Goal: Information Seeking & Learning: Learn about a topic

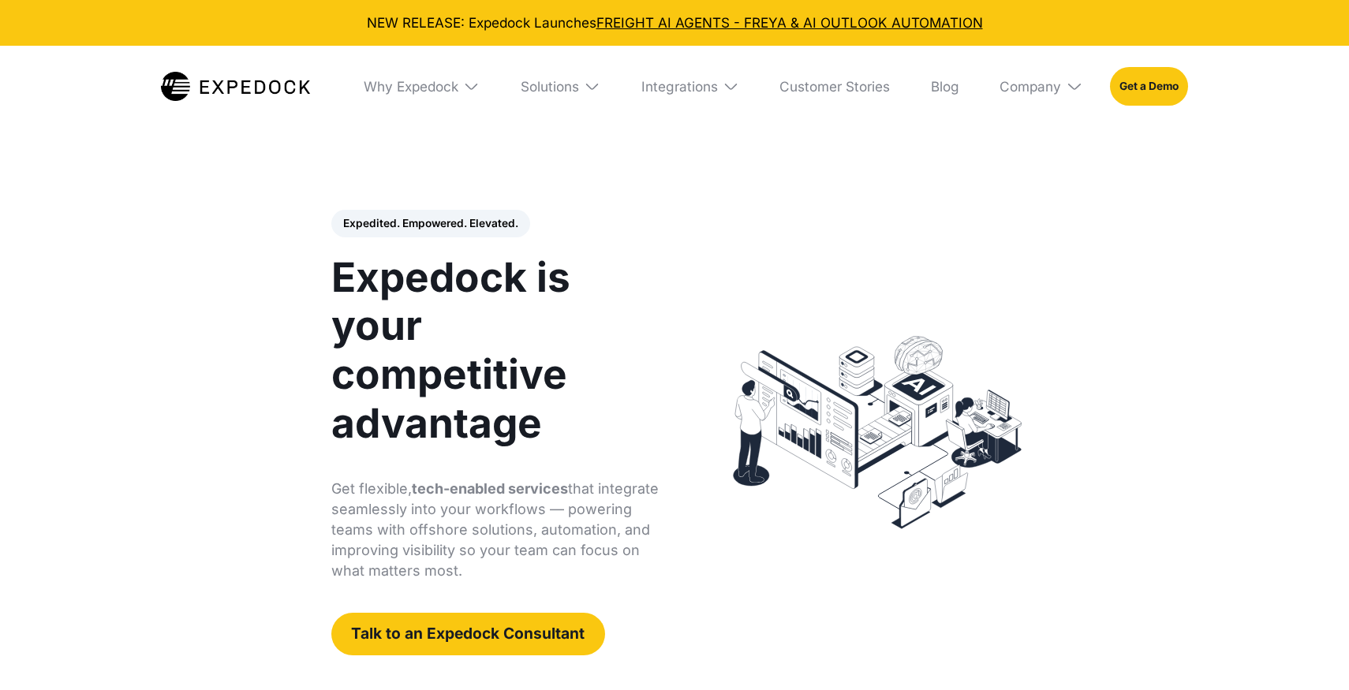
select select
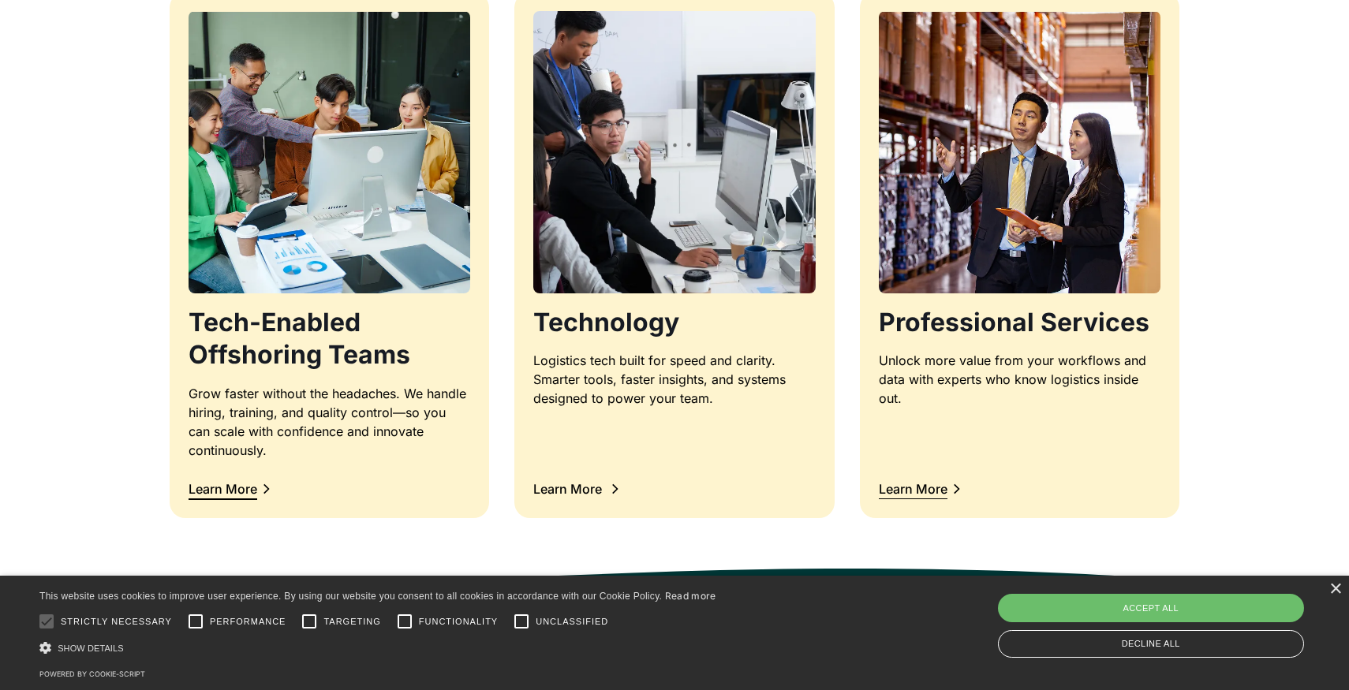
scroll to position [1659, 0]
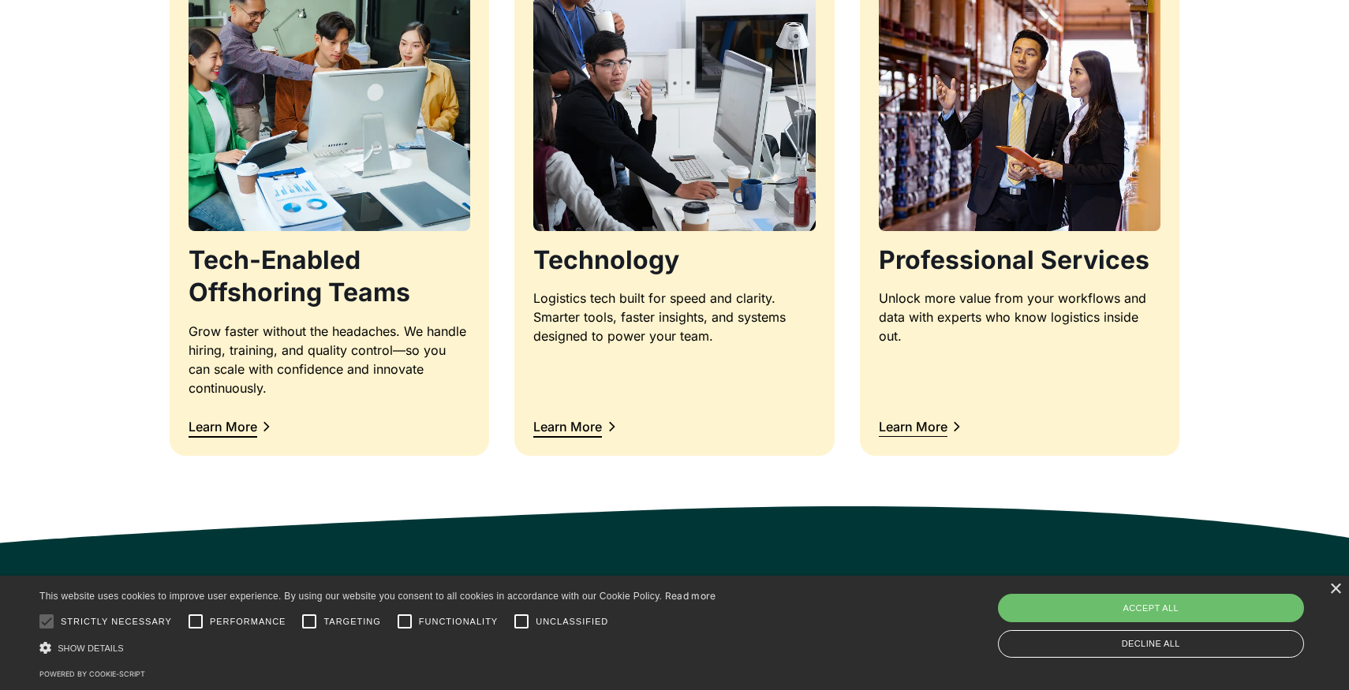
click at [1329, 589] on div "× This website uses cookies to improve user experience. By using our website yo…" at bounding box center [674, 633] width 1349 height 114
click at [1329, 589] on div "×" at bounding box center [1335, 590] width 12 height 12
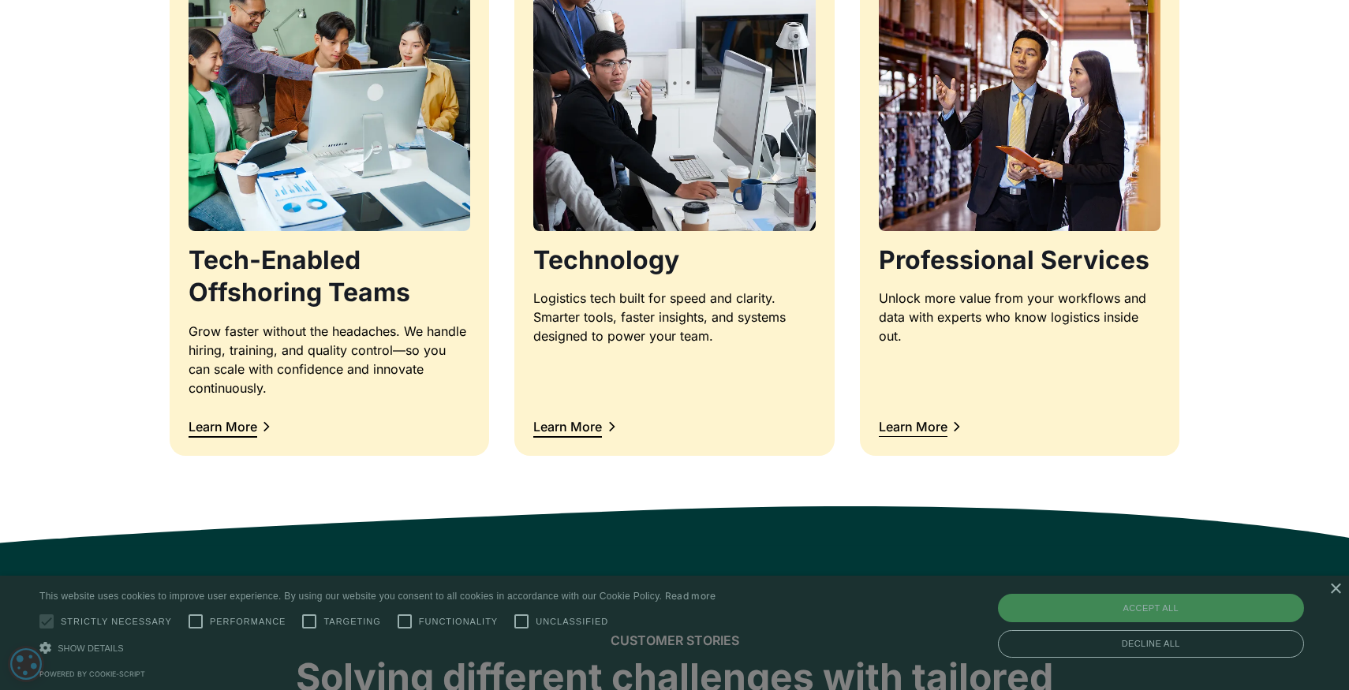
click at [1329, 589] on div "×" at bounding box center [1335, 590] width 12 height 12
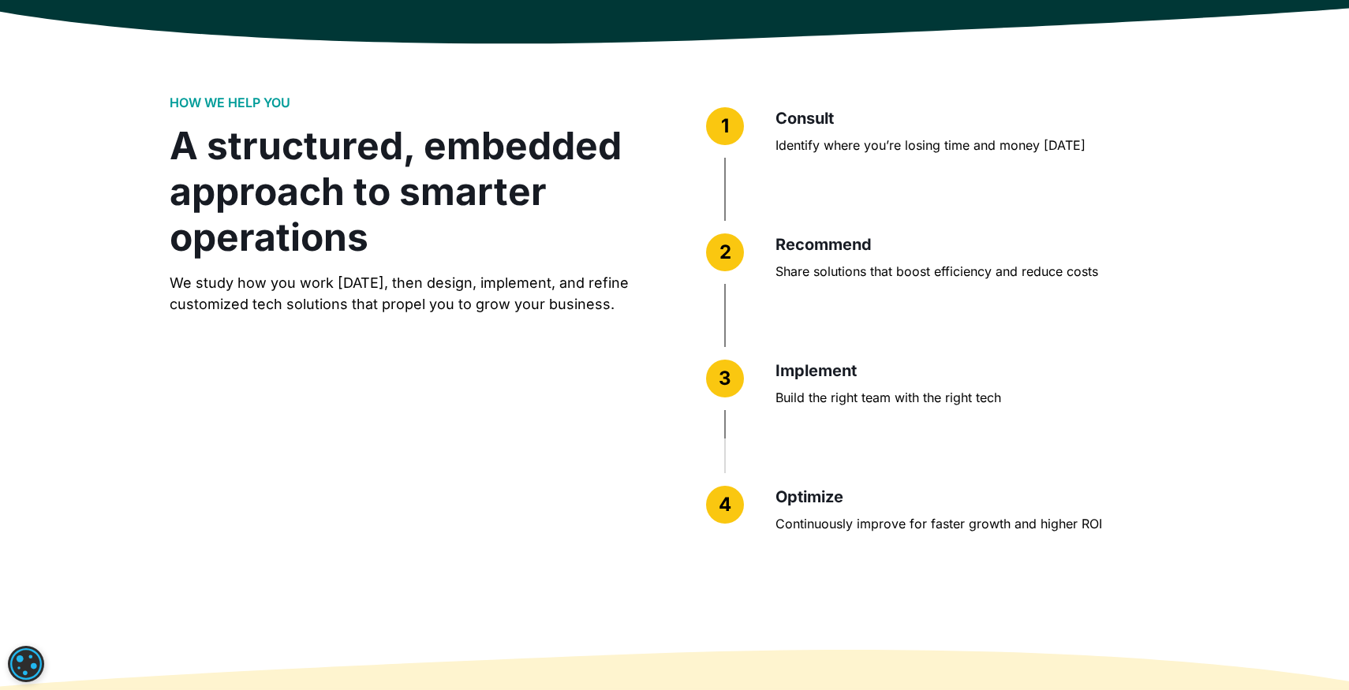
scroll to position [3837, 0]
